Goal: Information Seeking & Learning: Understand process/instructions

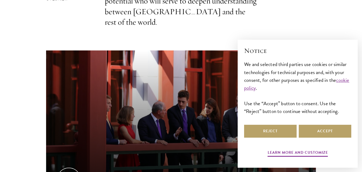
scroll to position [266, 0]
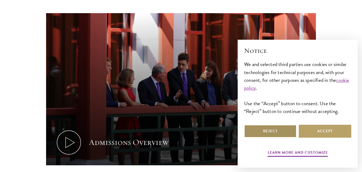
click at [290, 130] on button "Reject" at bounding box center [270, 131] width 53 height 13
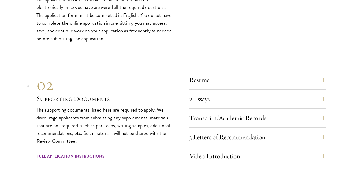
scroll to position [1641, 0]
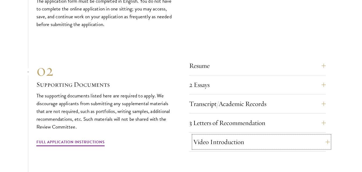
click at [310, 135] on button "Video Introduction" at bounding box center [261, 141] width 137 height 13
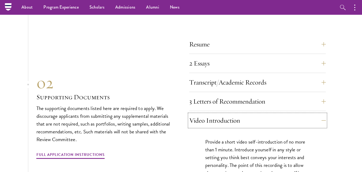
scroll to position [1658, 0]
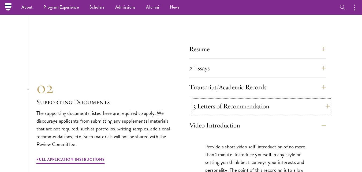
click at [321, 100] on button "3 Letters of Recommendation" at bounding box center [261, 106] width 137 height 13
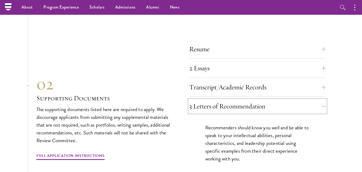
scroll to position [1610, 0]
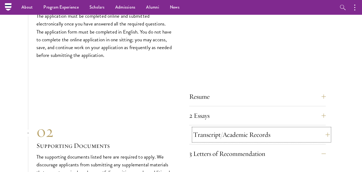
click at [303, 128] on button "Transcript/Academic Records" at bounding box center [261, 134] width 137 height 13
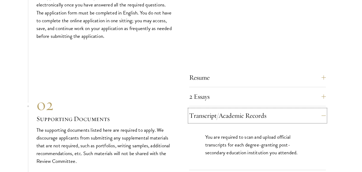
scroll to position [1634, 0]
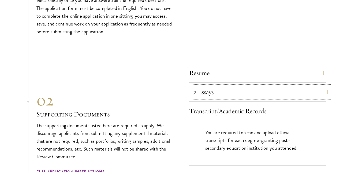
click at [319, 86] on button "2 Essays" at bounding box center [261, 92] width 137 height 13
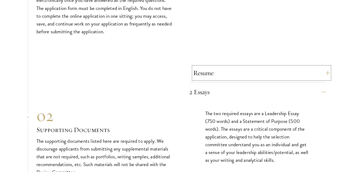
click at [311, 67] on button "Resume" at bounding box center [261, 73] width 137 height 13
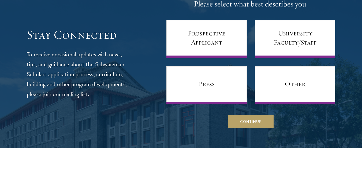
scroll to position [2162, 0]
